Goal: Task Accomplishment & Management: Use online tool/utility

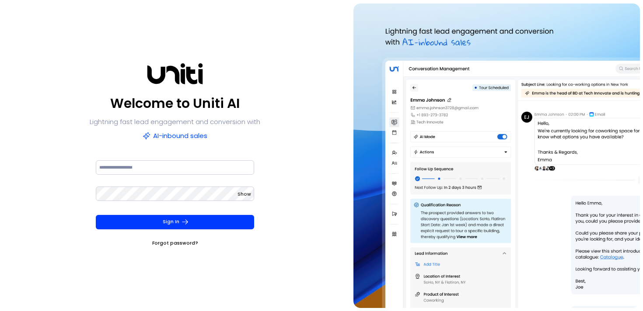
click at [160, 156] on div "Welcome to Uniti AI Lightning fast lead engagement and conversion with AI-inbou…" at bounding box center [175, 155] width 172 height 184
click at [160, 170] on input at bounding box center [175, 167] width 159 height 14
type input "**********"
click at [96, 215] on button "Sign In" at bounding box center [175, 222] width 159 height 14
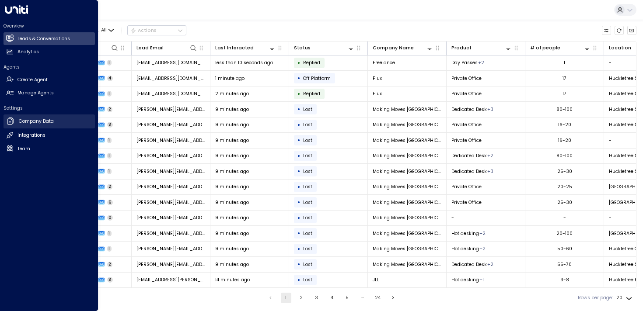
click at [17, 122] on link "Company Data Company Data" at bounding box center [48, 122] width 91 height 14
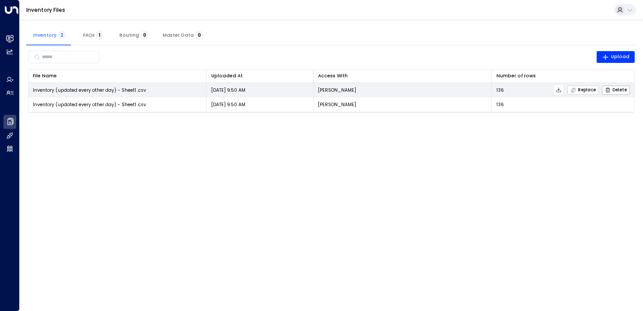
click at [582, 89] on span "Replace" at bounding box center [582, 90] width 25 height 6
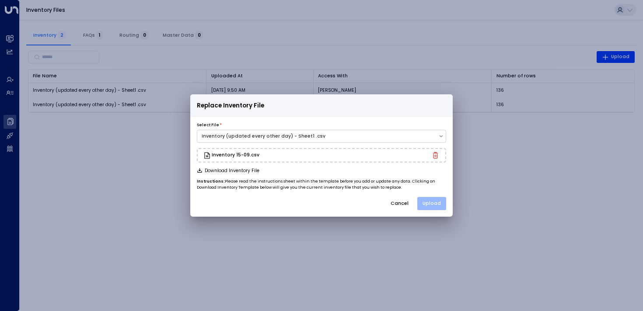
click at [433, 206] on button "Upload" at bounding box center [431, 203] width 29 height 13
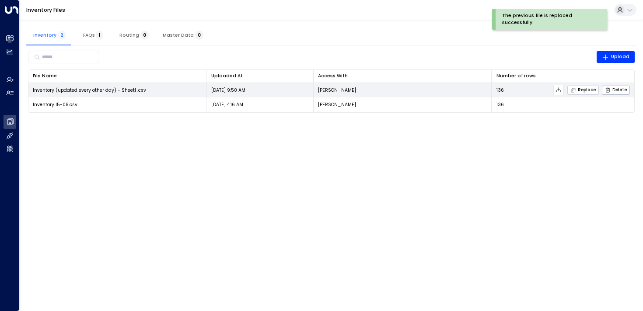
click at [578, 92] on span "Replace" at bounding box center [582, 90] width 25 height 6
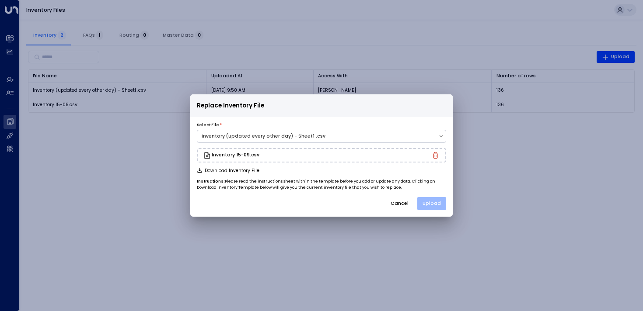
click at [428, 206] on button "Upload" at bounding box center [431, 203] width 29 height 13
